Goal: Navigation & Orientation: Find specific page/section

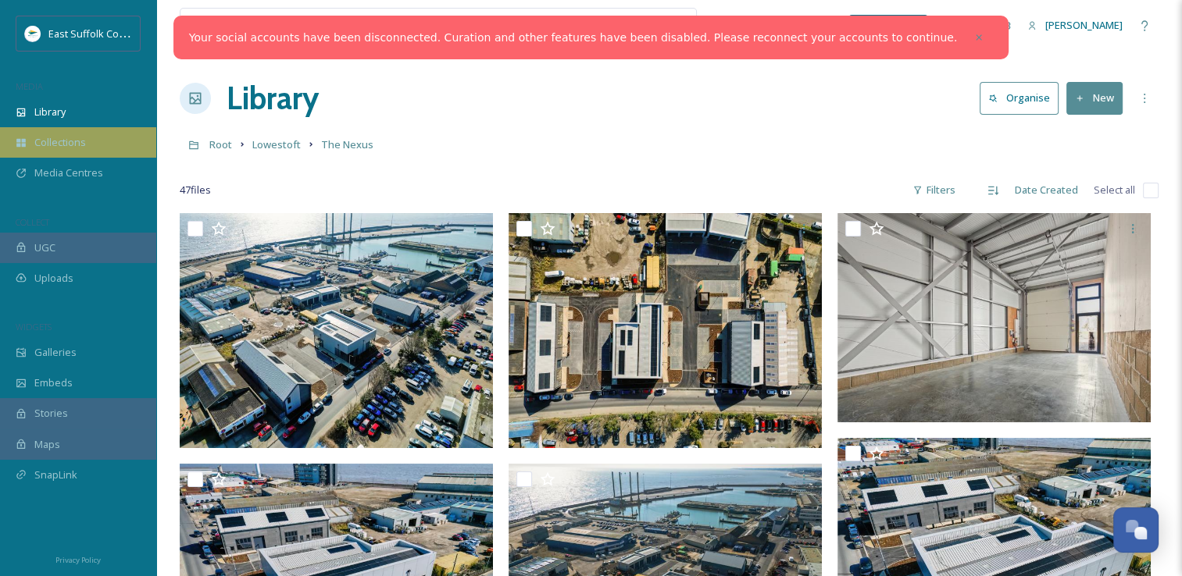
click at [84, 137] on span "Collections" at bounding box center [60, 142] width 52 height 15
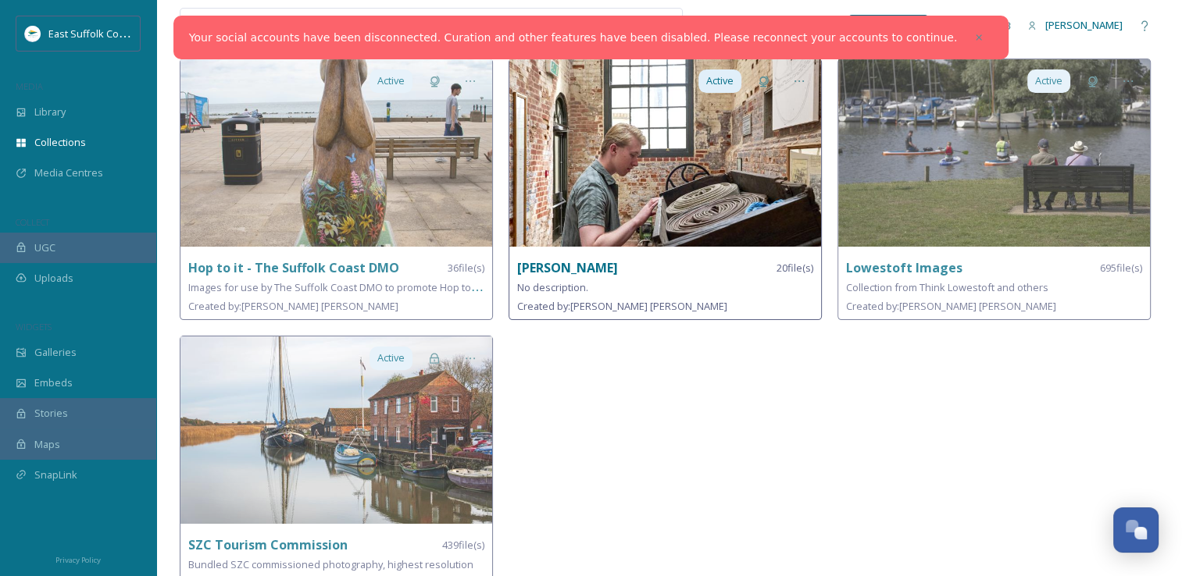
scroll to position [414, 0]
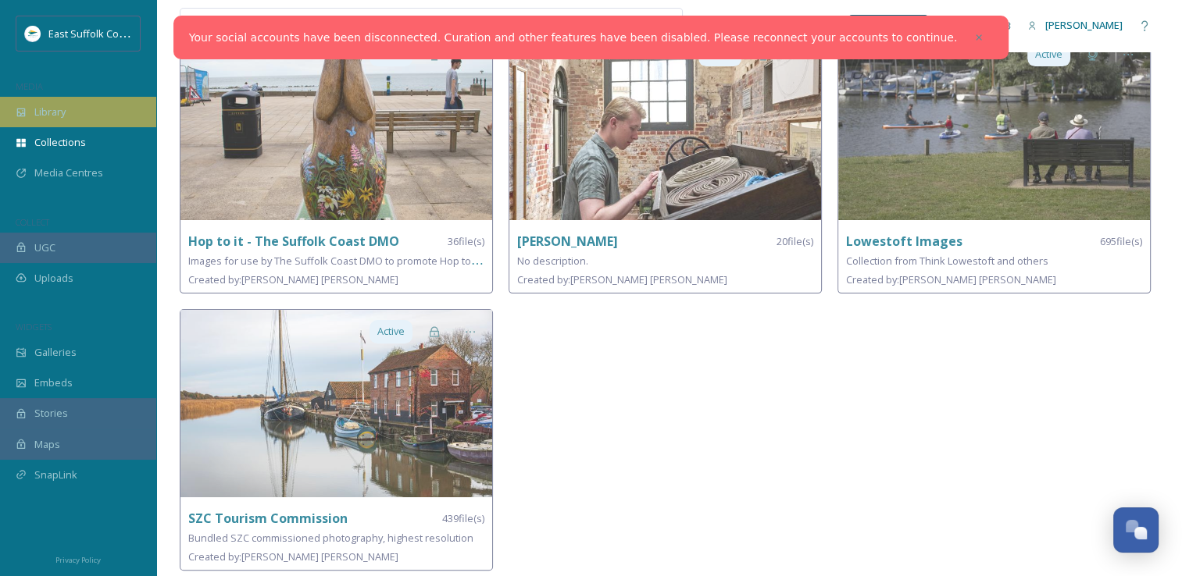
click at [47, 122] on div "Library" at bounding box center [78, 112] width 156 height 30
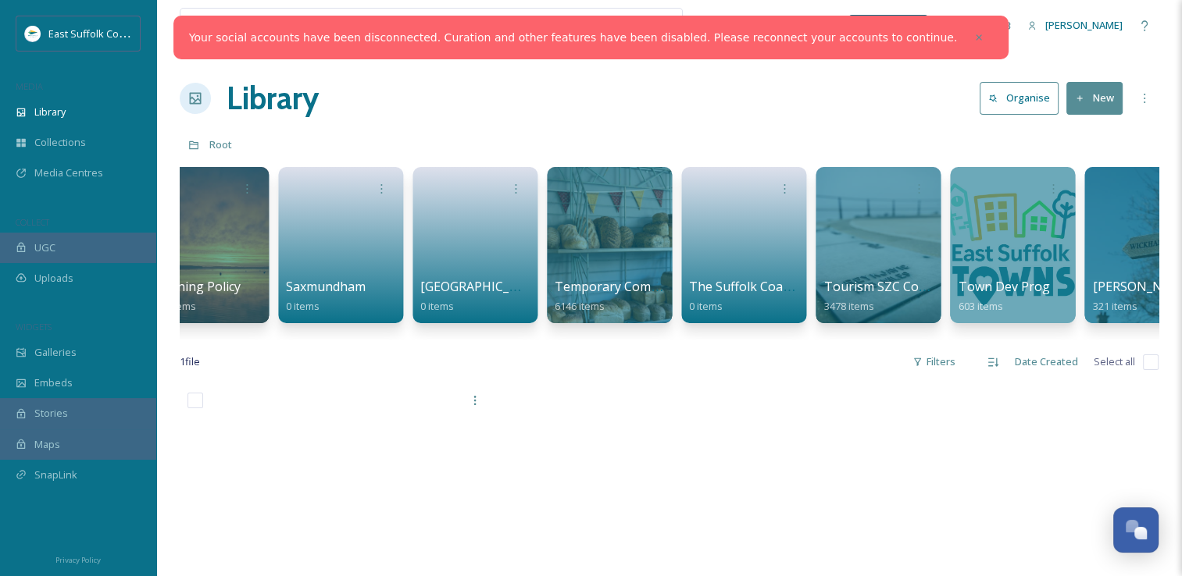
scroll to position [0, 2373]
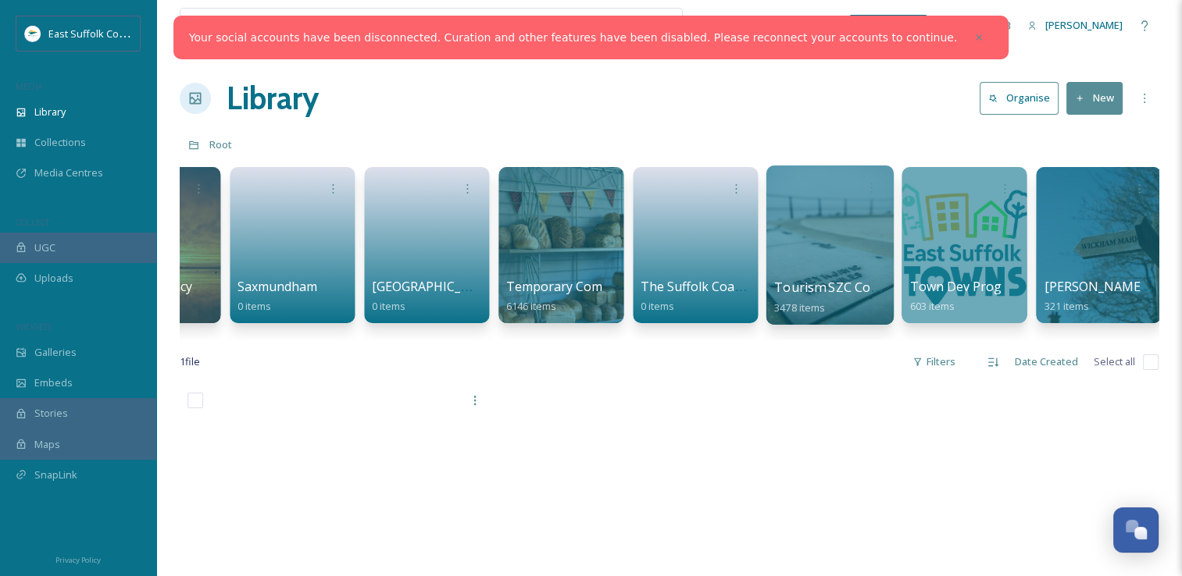
click at [847, 251] on div at bounding box center [828, 245] width 127 height 159
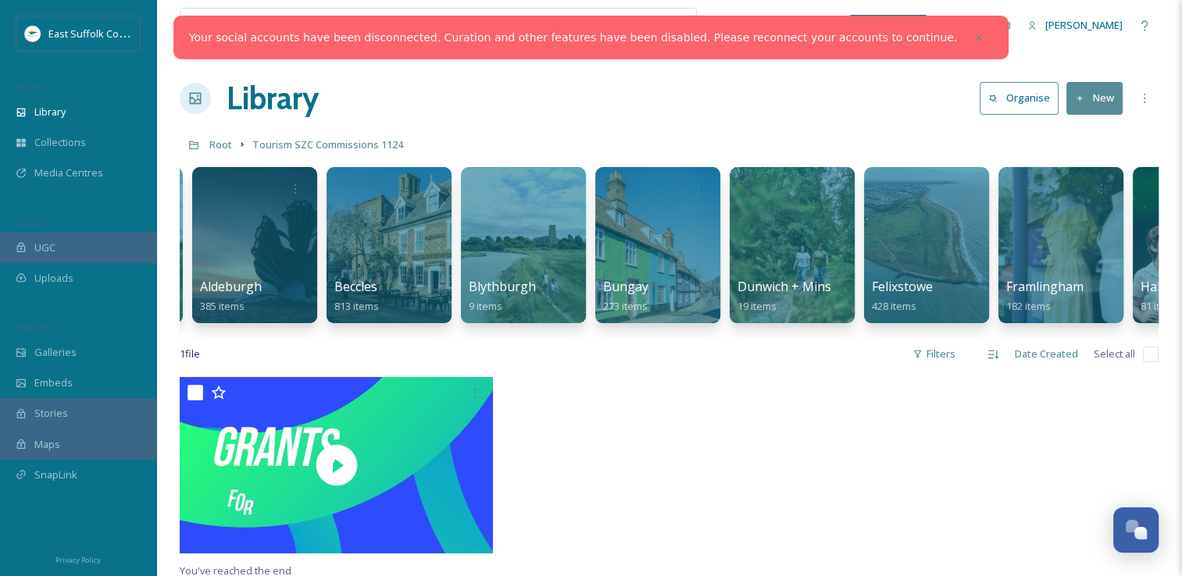
scroll to position [0, 780]
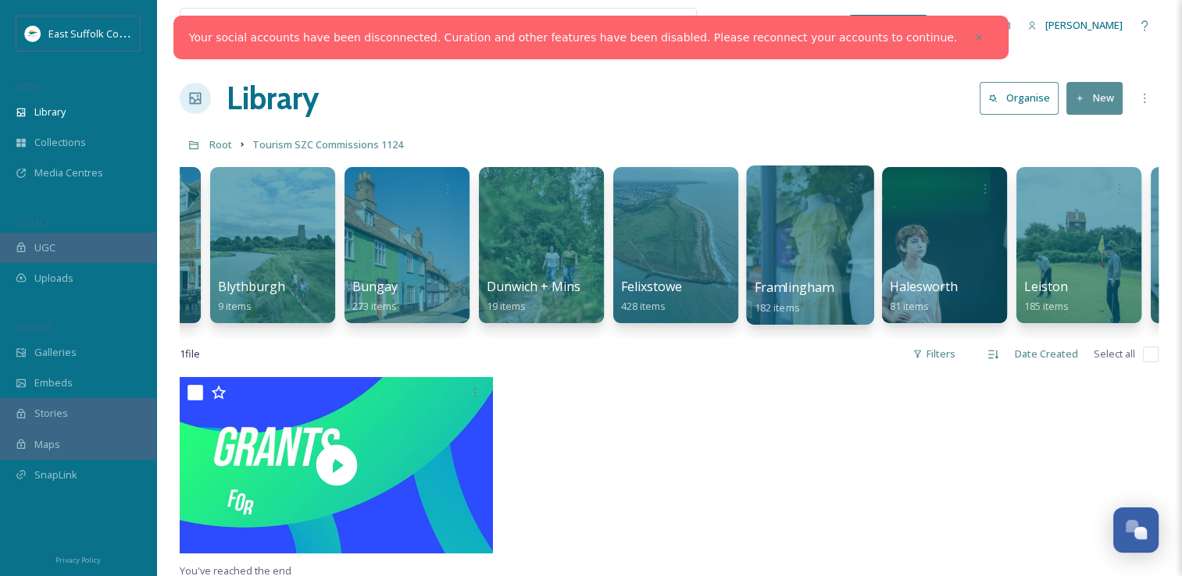
click at [809, 246] on div at bounding box center [809, 245] width 127 height 159
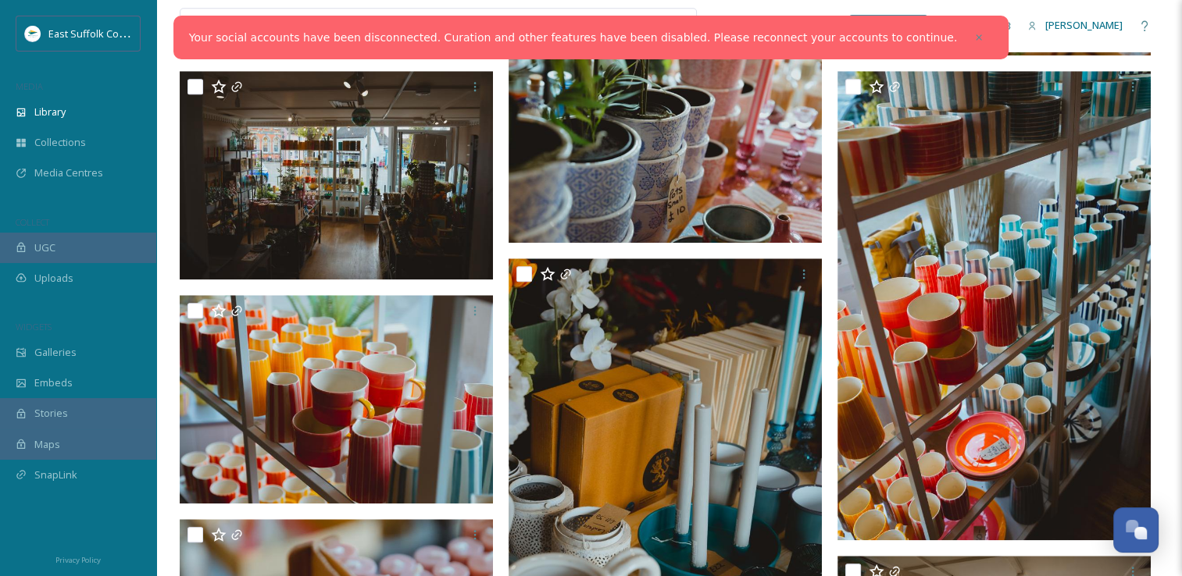
scroll to position [1250, 0]
